Goal: Navigation & Orientation: Find specific page/section

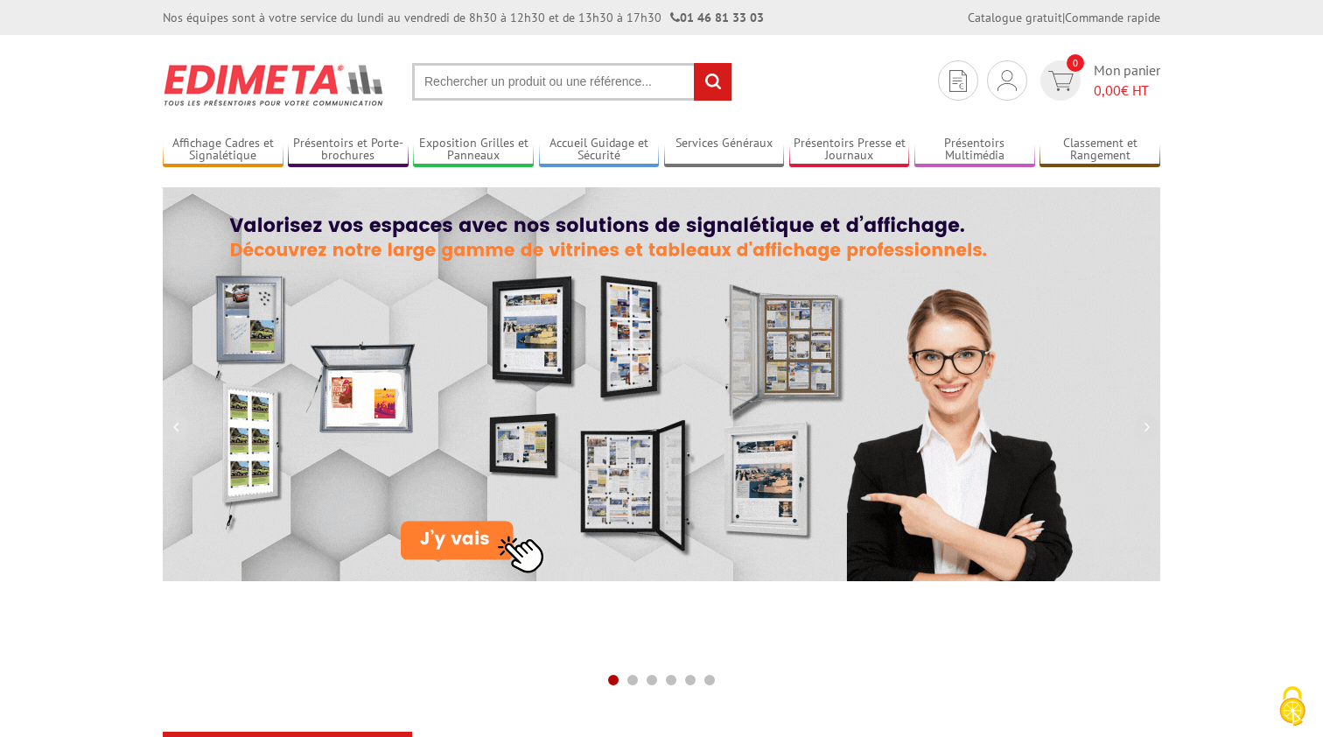
click at [607, 88] on input "text" at bounding box center [572, 82] width 320 height 38
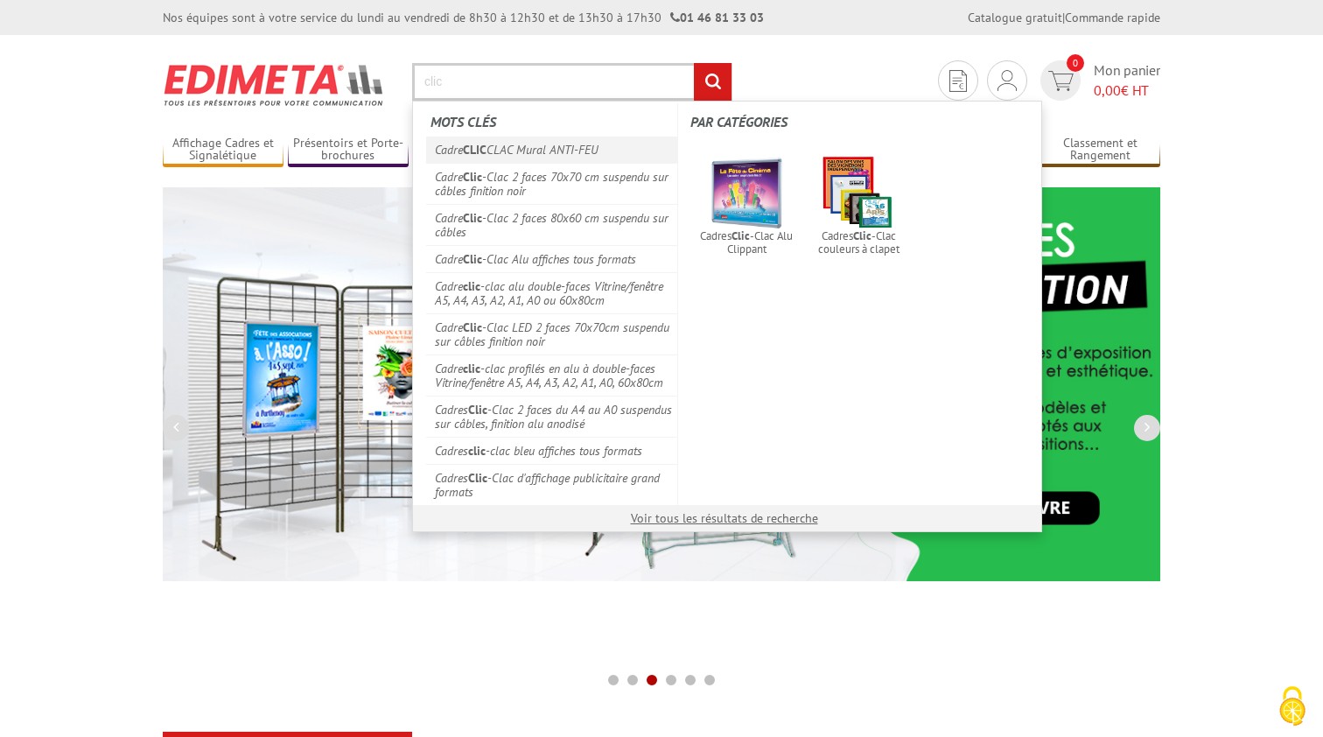
type input "clic"
click at [589, 149] on link "Cadre CLIC CLAC Mural ANTI-FEU" at bounding box center [551, 150] width 251 height 26
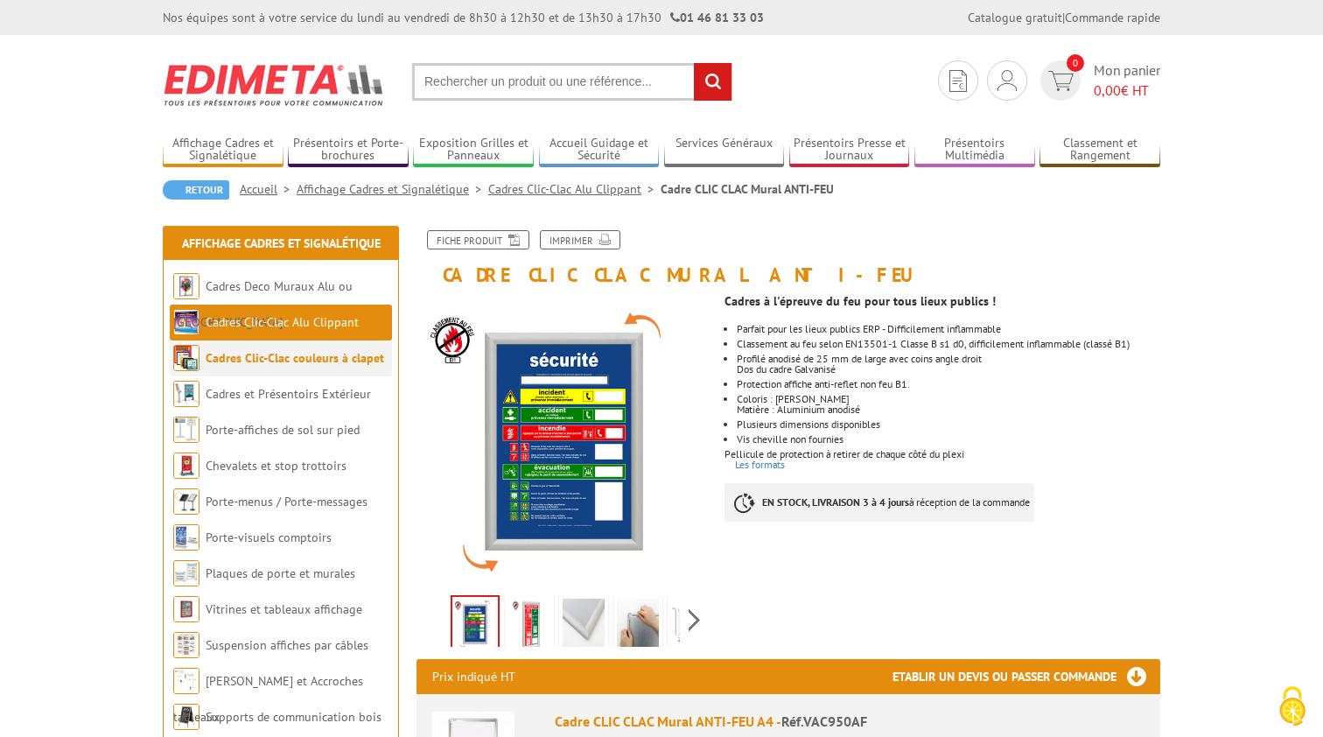
click at [305, 365] on link "Cadres Clic-Clac couleurs à clapet" at bounding box center [295, 358] width 179 height 16
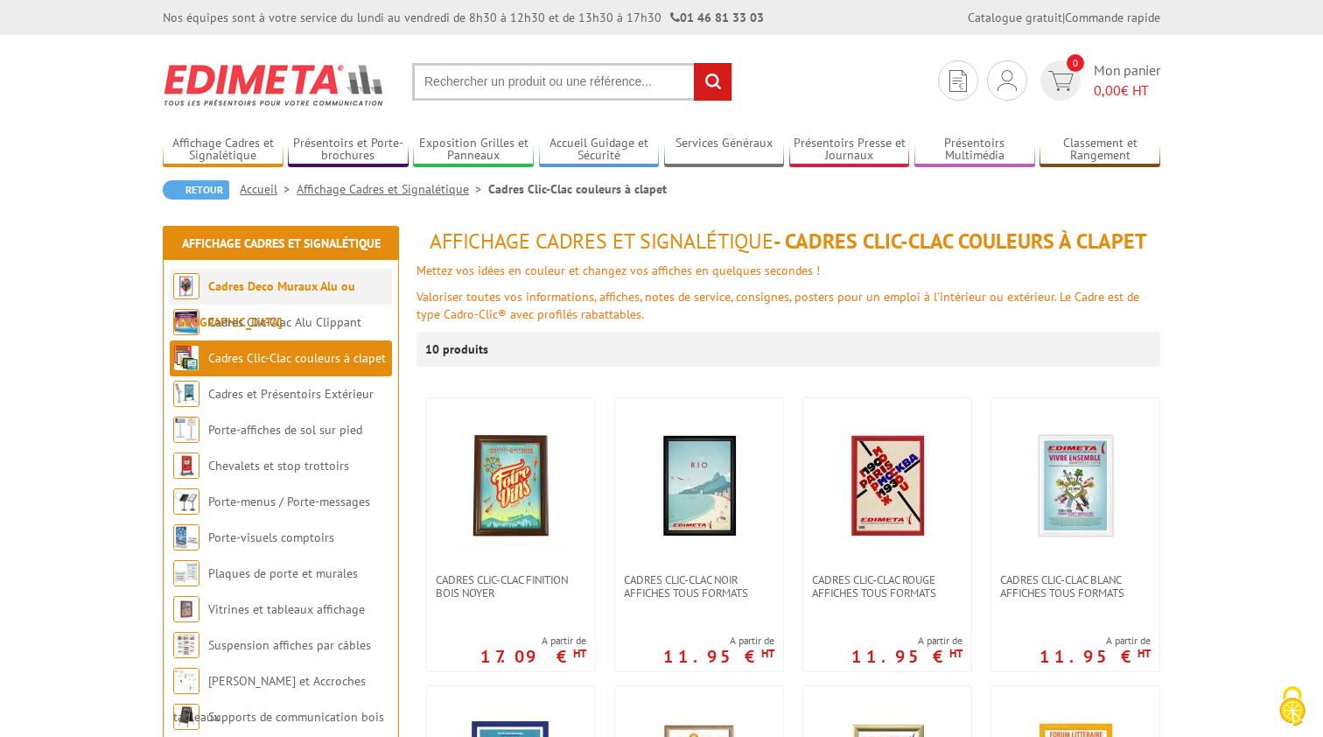
click at [303, 274] on li "Cadres Deco Muraux Alu ou [GEOGRAPHIC_DATA]" at bounding box center [281, 287] width 222 height 36
click at [303, 282] on link "Cadres Deco Muraux Alu ou [GEOGRAPHIC_DATA]" at bounding box center [264, 304] width 182 height 52
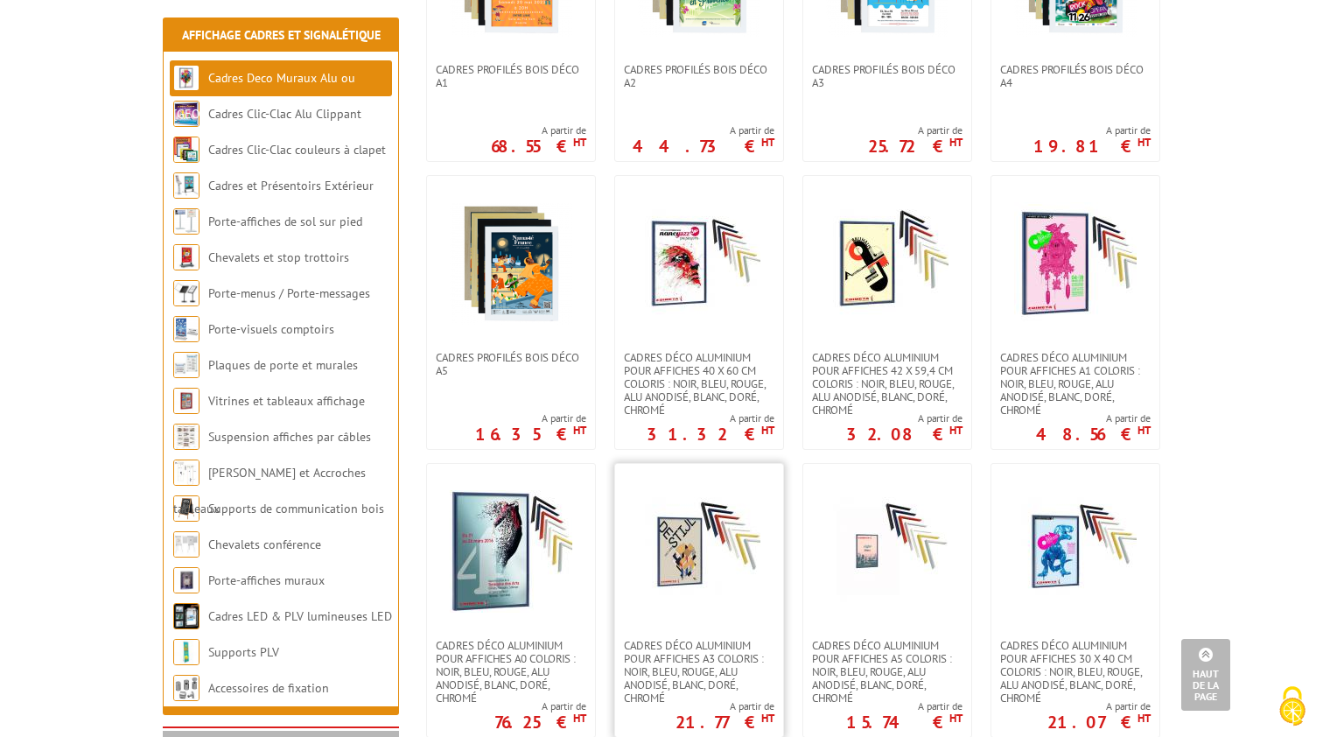
scroll to position [1110, 0]
click at [305, 183] on link "Cadres et Présentoirs Extérieur" at bounding box center [290, 186] width 165 height 16
